Goal: Navigation & Orientation: Find specific page/section

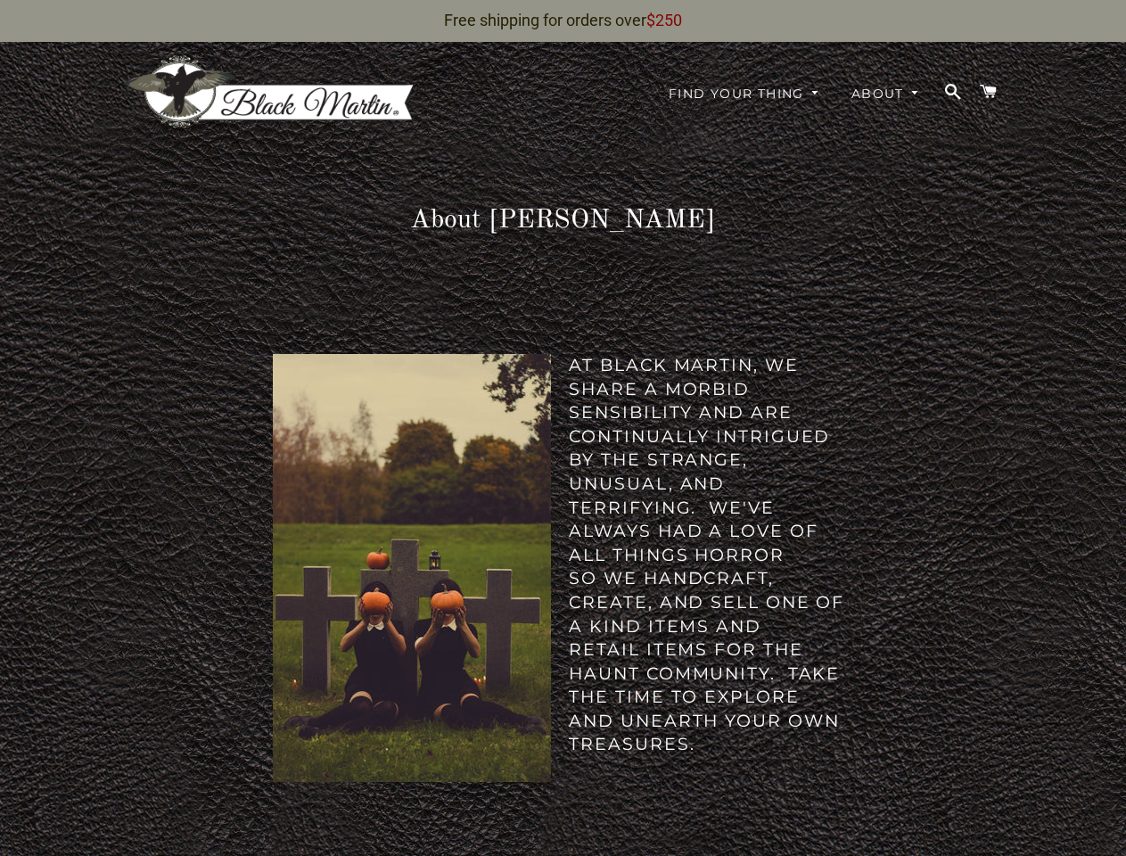
click at [562, 428] on img at bounding box center [421, 572] width 296 height 437
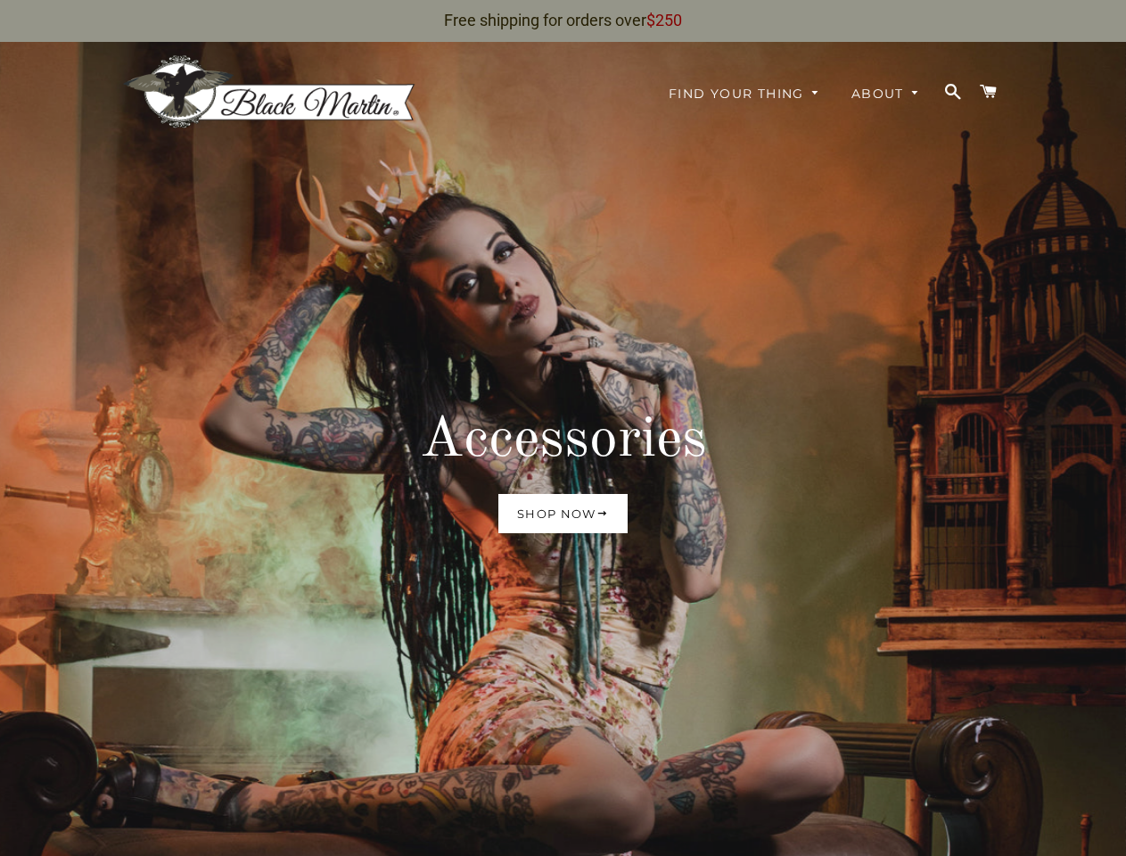
click at [562, 428] on h2 "Accessories" at bounding box center [563, 440] width 858 height 71
click at [562, 448] on h2 "Accessories" at bounding box center [563, 440] width 858 height 71
